Goal: Submit feedback/report problem

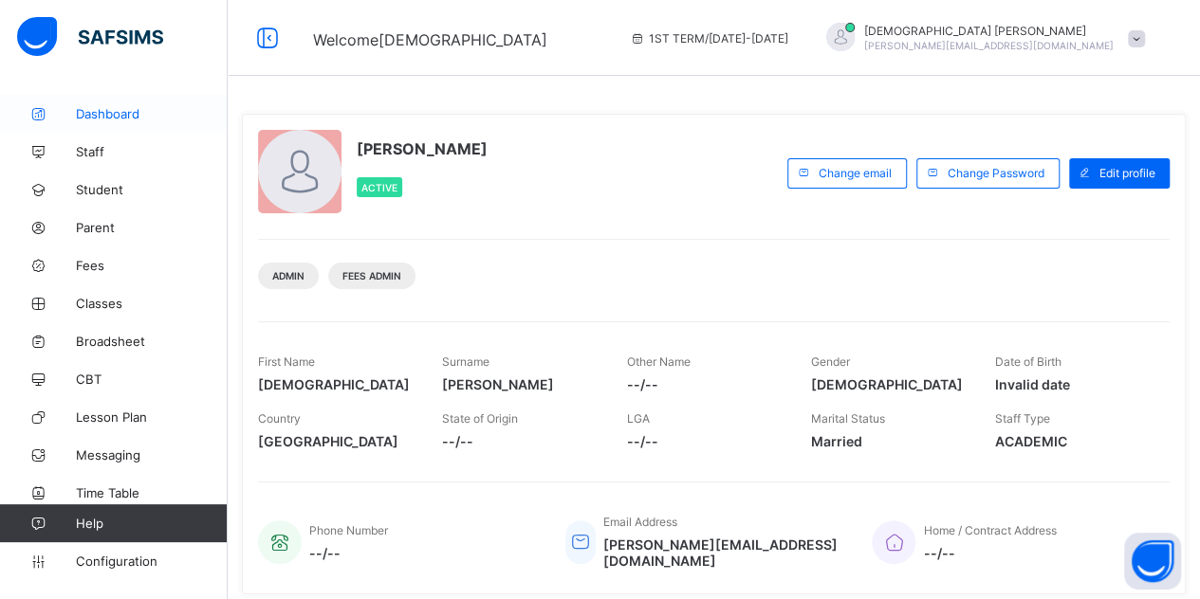
click at [137, 110] on span "Dashboard" at bounding box center [152, 113] width 152 height 15
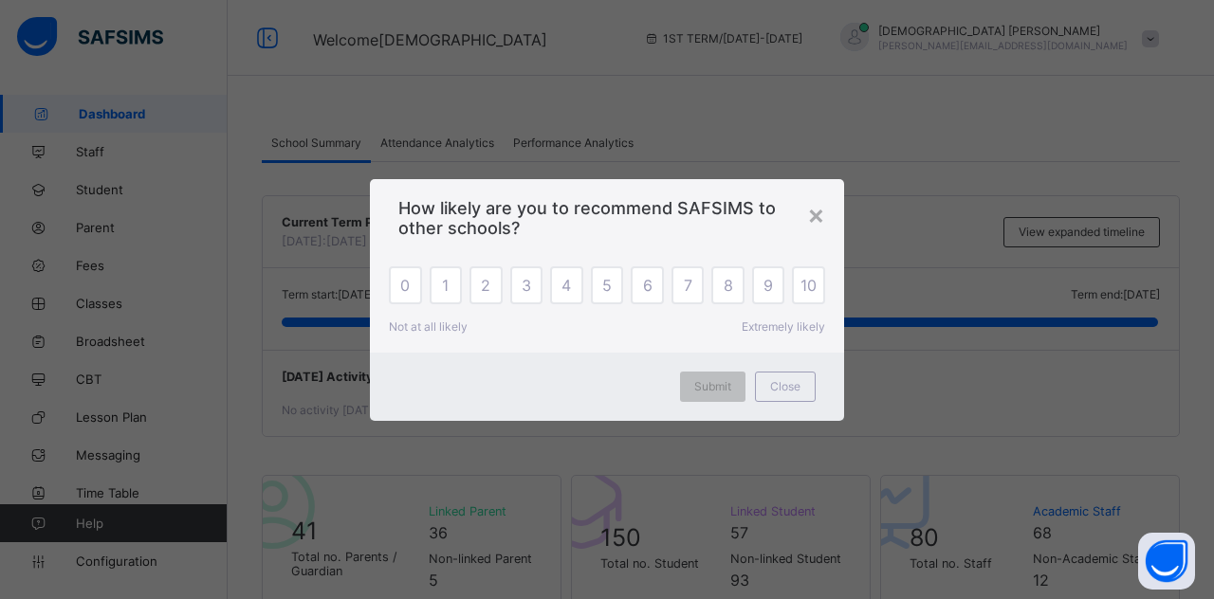
click at [1199, 99] on div "× How likely are you to recommend SAFSIMS to other schools? 0 1 2 3 4 5 6 7 8 9…" at bounding box center [607, 299] width 1214 height 599
click at [802, 294] on span "10" at bounding box center [808, 285] width 16 height 19
click at [721, 384] on span "Submit" at bounding box center [712, 386] width 37 height 14
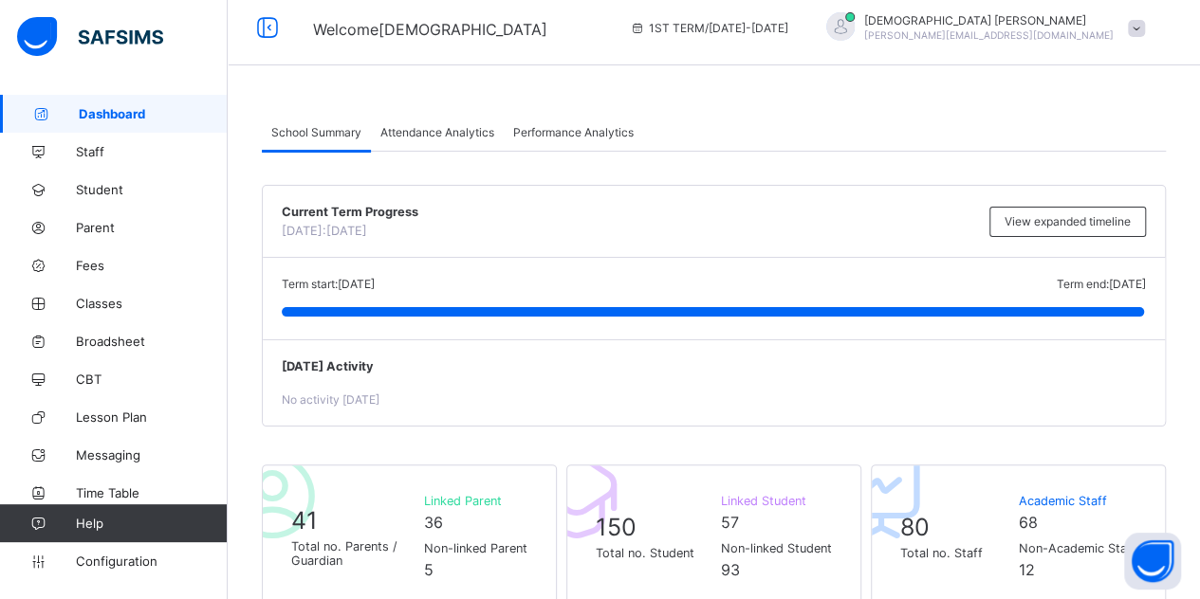
scroll to position [8, 0]
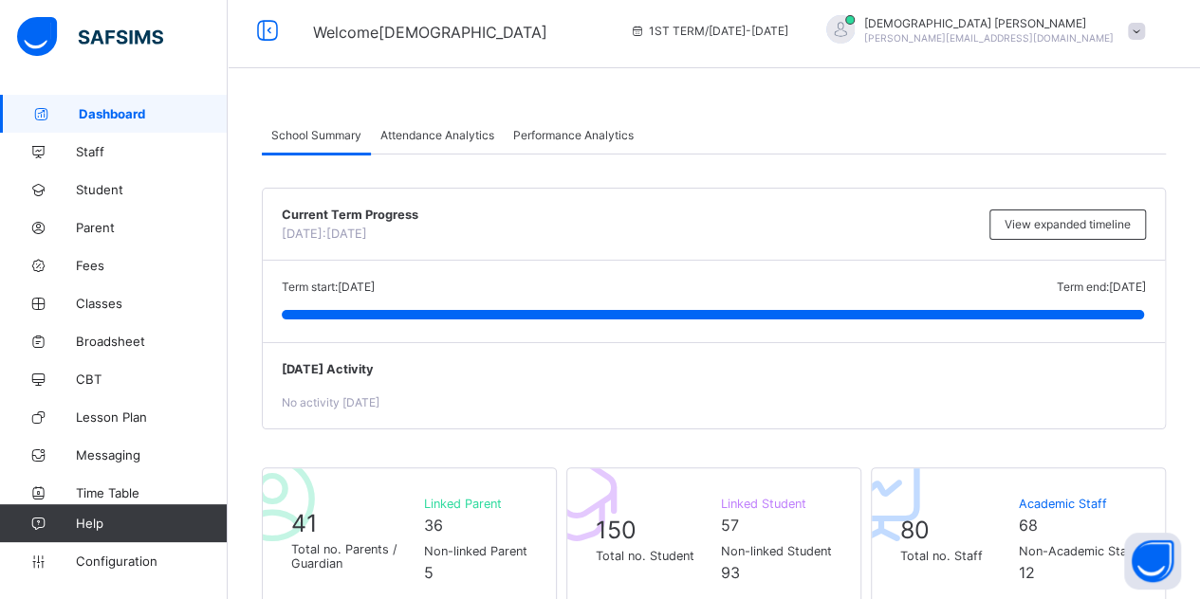
click at [872, 283] on div "Term start: [DATE] Term end: [DATE]" at bounding box center [714, 287] width 864 height 14
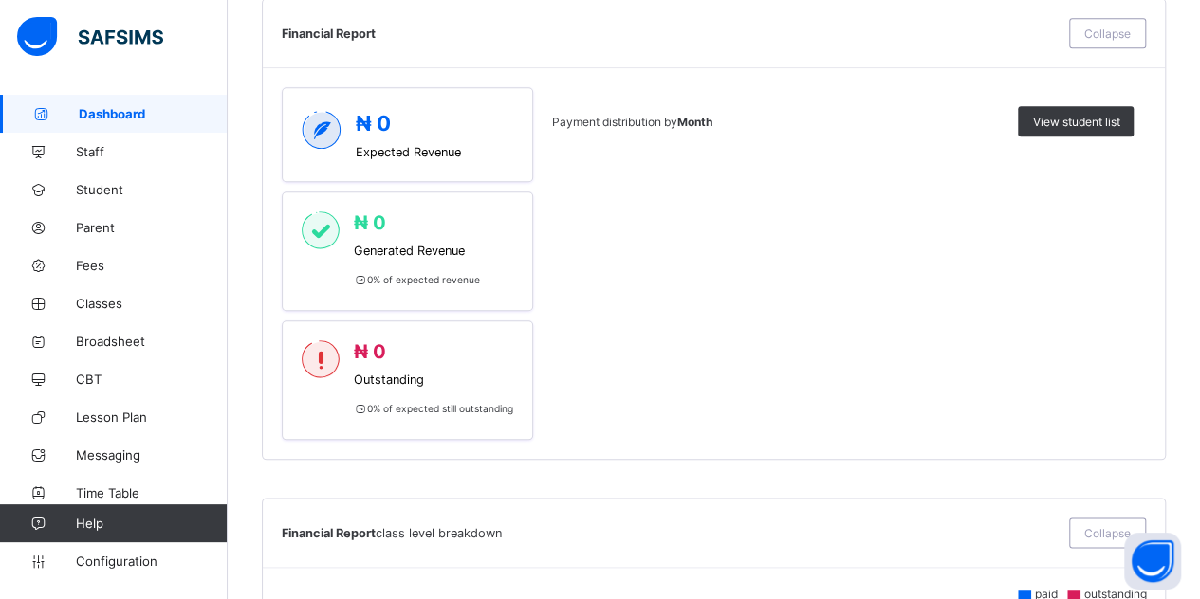
scroll to position [0, 0]
